Goal: Information Seeking & Learning: Check status

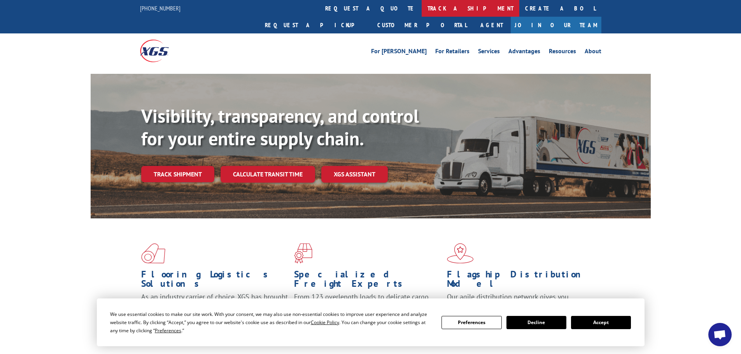
click at [422, 4] on link "track a shipment" at bounding box center [471, 8] width 98 height 17
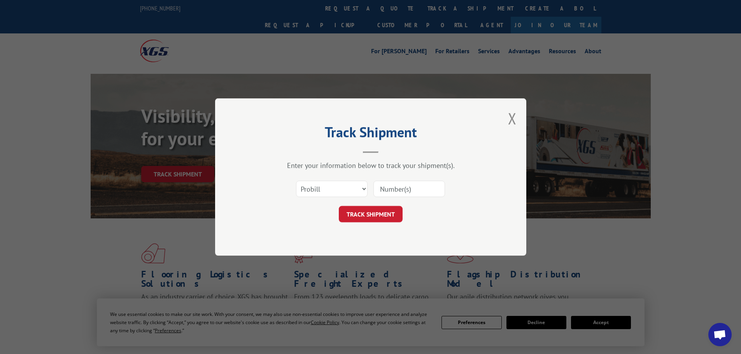
click at [402, 186] on input at bounding box center [409, 189] width 72 height 16
paste input "10658675"
type input "10658675"
click at [364, 207] on button "TRACK SHIPMENT" at bounding box center [371, 214] width 64 height 16
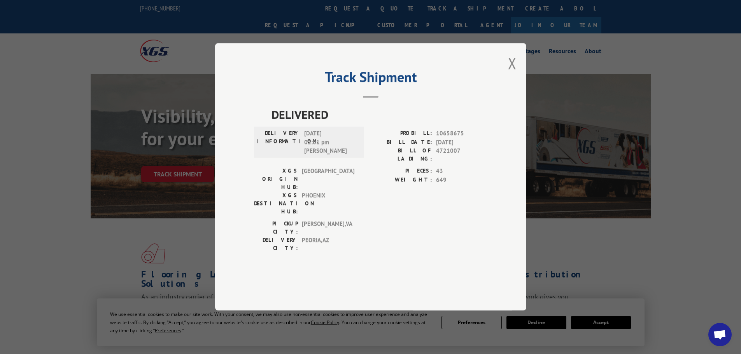
click at [509, 74] on button "Close modal" at bounding box center [512, 63] width 9 height 21
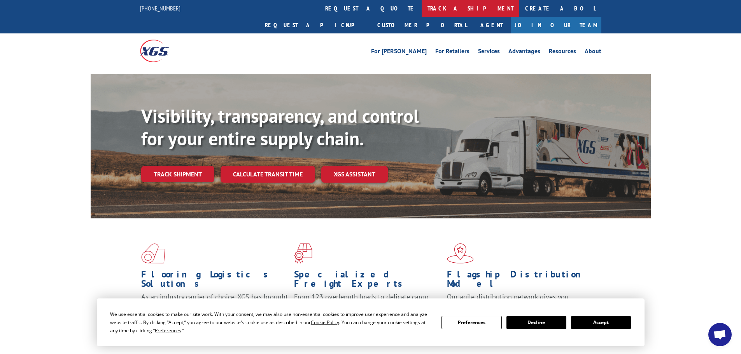
click at [422, 7] on link "track a shipment" at bounding box center [471, 8] width 98 height 17
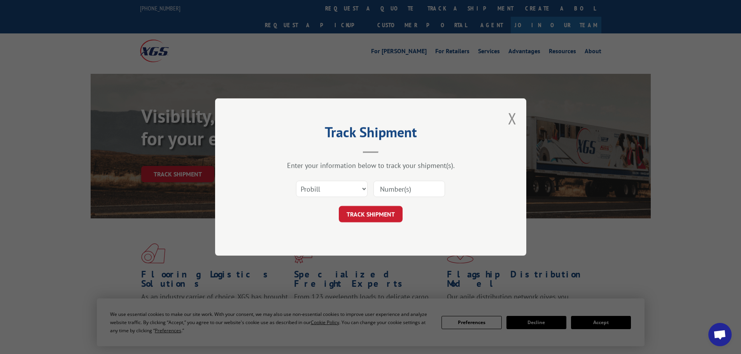
click at [388, 194] on input at bounding box center [409, 189] width 72 height 16
paste input "10658675"
type input "10658675"
click at [360, 222] on button "TRACK SHIPMENT" at bounding box center [371, 214] width 64 height 16
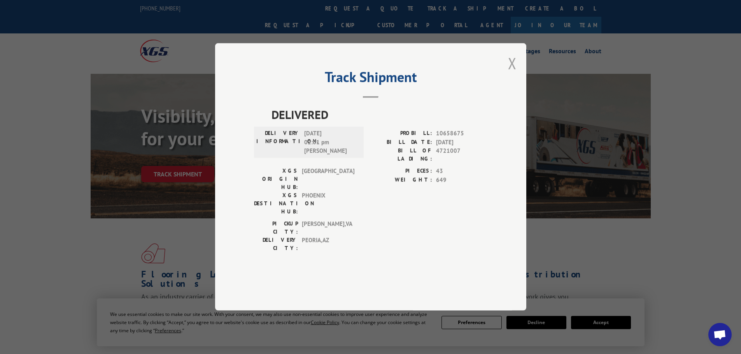
click at [514, 74] on button "Close modal" at bounding box center [512, 63] width 9 height 21
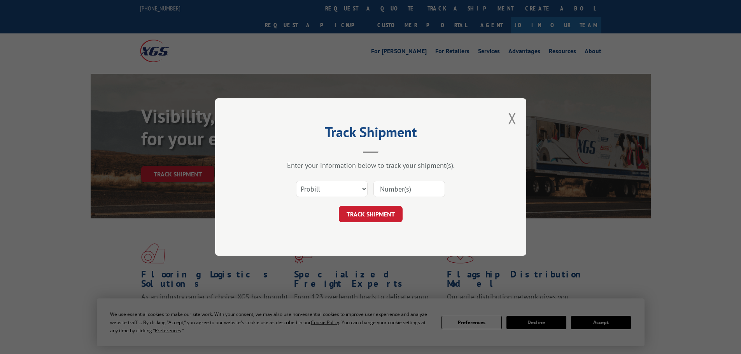
click at [414, 197] on input at bounding box center [409, 189] width 72 height 16
paste input "17501666"
type input "17501666"
click at [376, 211] on button "TRACK SHIPMENT" at bounding box center [371, 214] width 64 height 16
